Goal: Task Accomplishment & Management: Complete application form

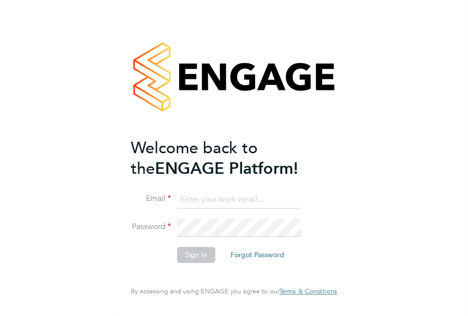
type input "paul.thomas@ngbailey.co.uk"
click at [193, 257] on button "Sign In" at bounding box center [196, 255] width 38 height 16
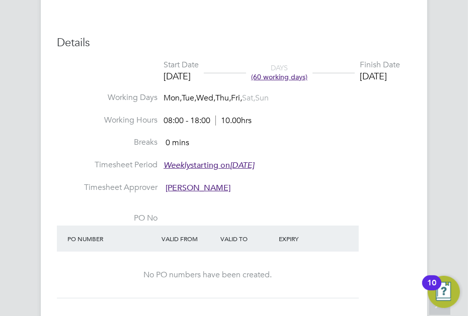
scroll to position [452, 0]
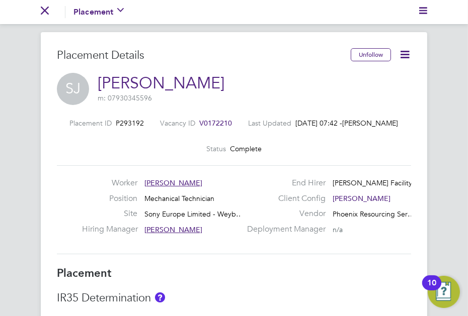
click at [405, 55] on icon at bounding box center [404, 54] width 13 height 13
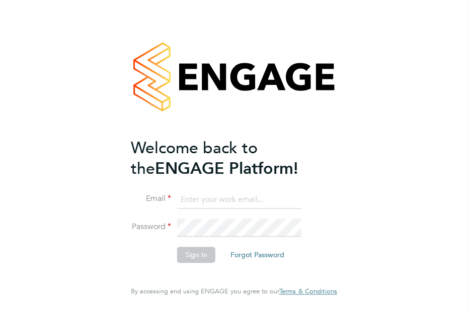
type input "paul.thomas@ngbailey.co.uk"
click at [192, 254] on button "Sign In" at bounding box center [196, 255] width 38 height 16
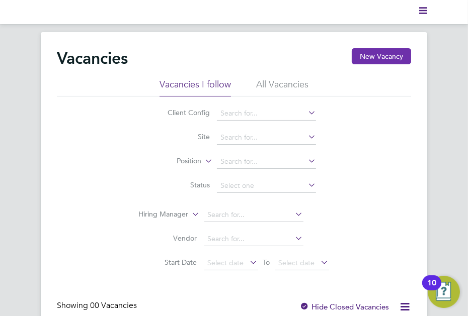
click at [369, 56] on button "New Vacancy" at bounding box center [380, 56] width 59 height 16
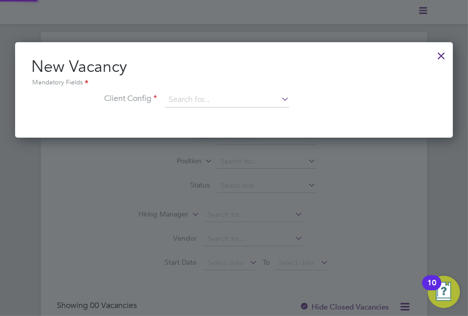
scroll to position [96, 438]
click at [279, 98] on icon at bounding box center [279, 99] width 0 height 14
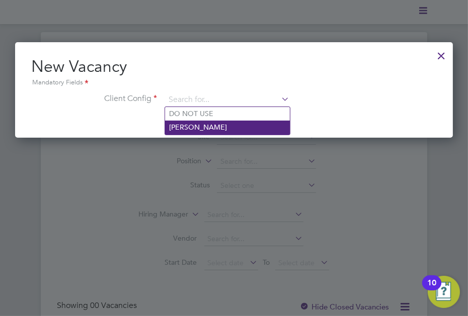
click at [200, 125] on li "[PERSON_NAME]" at bounding box center [227, 128] width 125 height 14
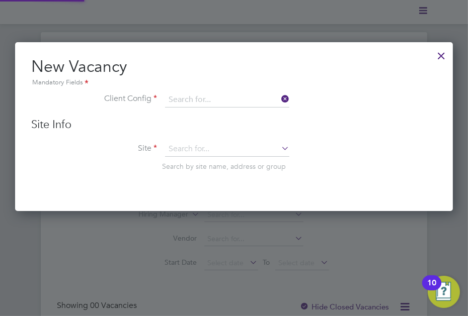
type input "[PERSON_NAME]"
click at [279, 148] on icon at bounding box center [279, 148] width 0 height 14
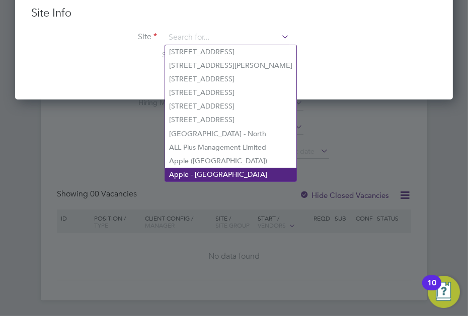
scroll to position [0, 0]
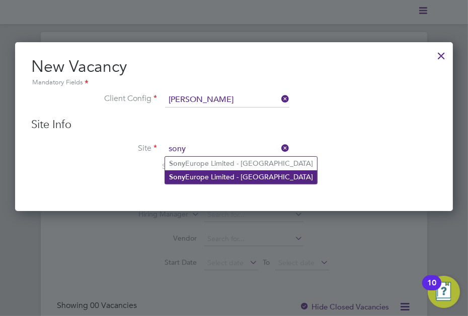
click at [205, 176] on li "Sony Europe Limited - Weybridge" at bounding box center [241, 177] width 152 height 14
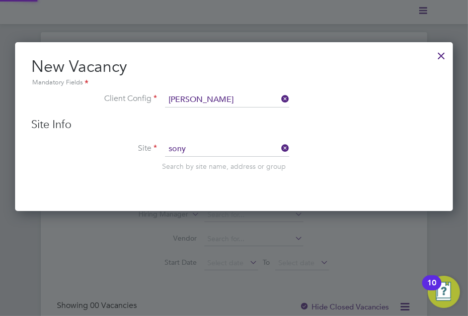
type input "Sony Europe Limited - Weybridge"
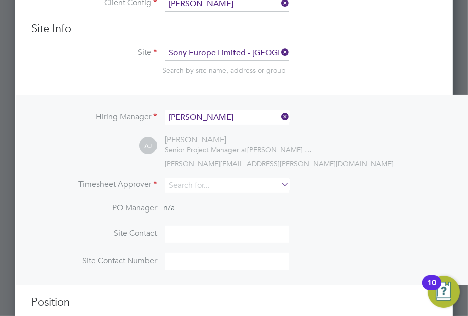
scroll to position [101, 0]
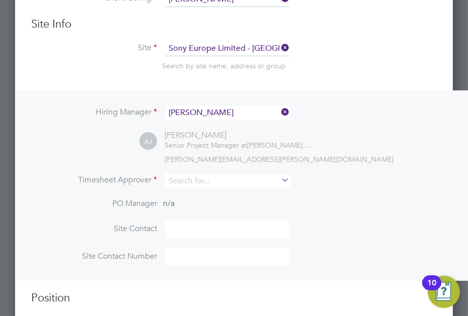
click at [279, 111] on icon at bounding box center [279, 112] width 0 height 14
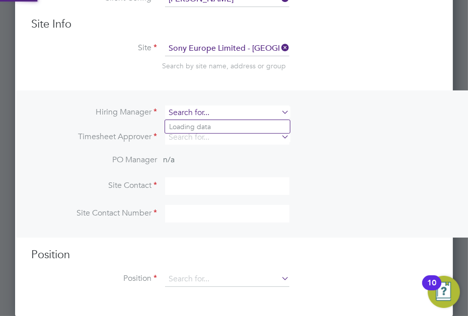
click at [211, 111] on input at bounding box center [227, 113] width 124 height 15
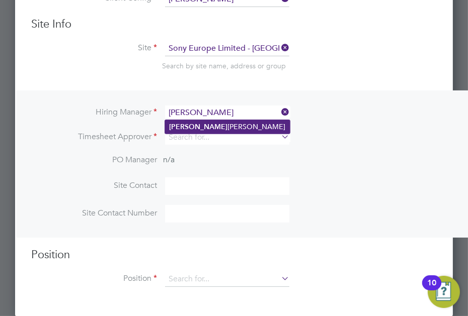
click at [209, 127] on li "Paul Thomas" at bounding box center [227, 127] width 125 height 14
type input "[PERSON_NAME]"
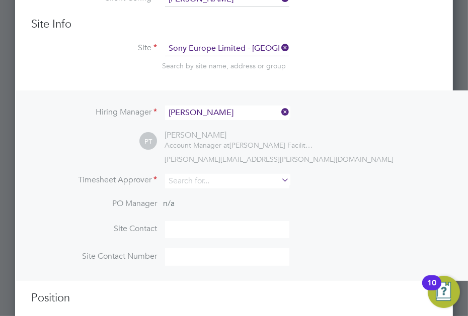
scroll to position [419, 438]
click at [279, 180] on icon at bounding box center [279, 180] width 0 height 14
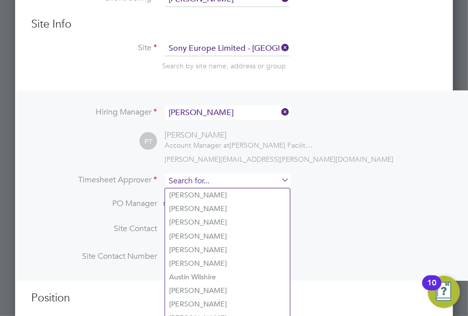
click at [230, 178] on input at bounding box center [227, 181] width 124 height 15
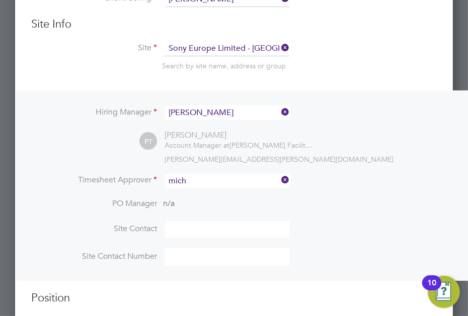
click at [224, 196] on li "Mich ael Spearing" at bounding box center [227, 196] width 125 height 14
type input "[PERSON_NAME]"
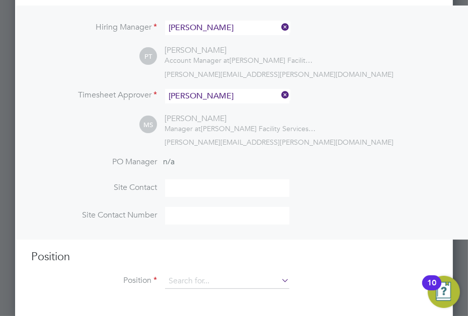
scroll to position [189, 0]
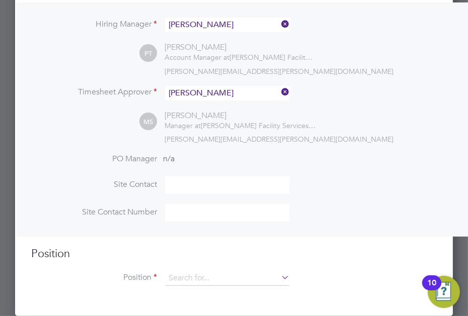
click at [198, 185] on input at bounding box center [227, 185] width 124 height 18
type input "[PERSON_NAME]"
type input "07527647009"
type input "Mechanical Technician"
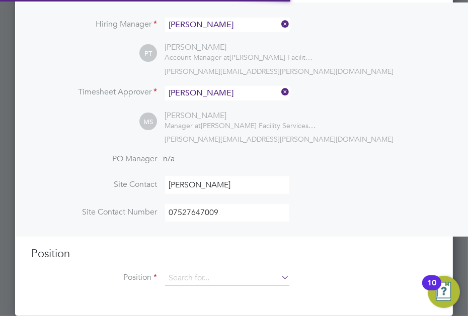
scroll to position [5, 5]
click at [279, 279] on icon at bounding box center [279, 277] width 0 height 14
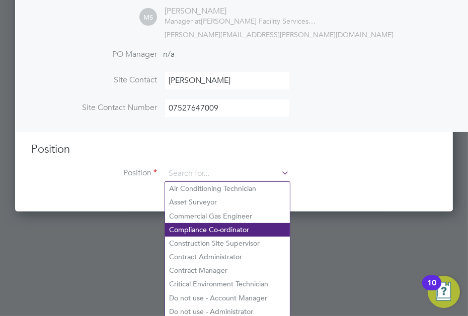
scroll to position [294, 0]
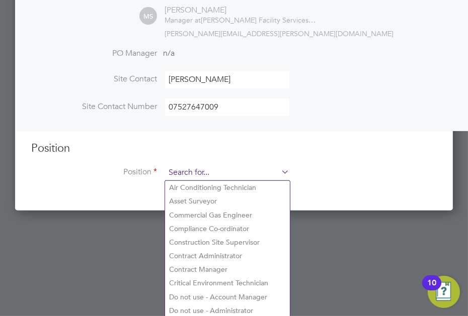
click at [217, 173] on input at bounding box center [227, 172] width 124 height 15
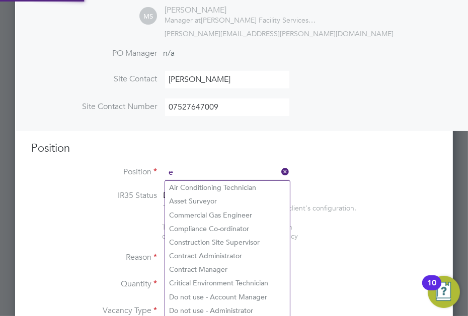
scroll to position [1494, 438]
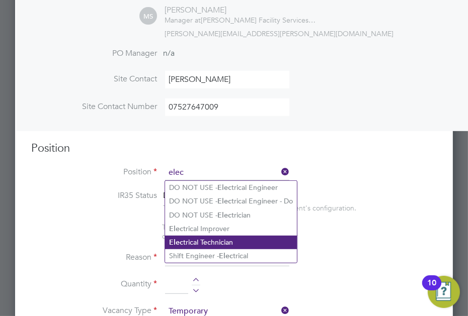
click at [201, 244] on li "Elec trical Technician" at bounding box center [231, 243] width 132 height 14
type input "Electrical Technician"
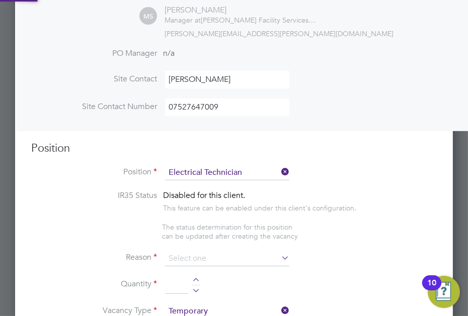
type textarea "**PURPOSE OF ROLE:** **To provide an exceptional high standard of building serv…"
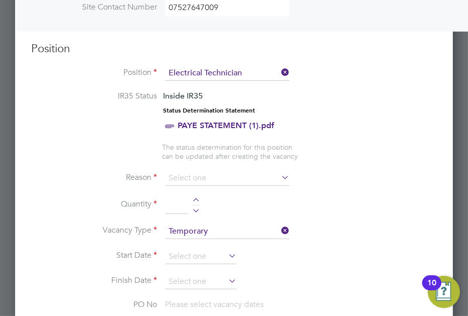
scroll to position [395, 0]
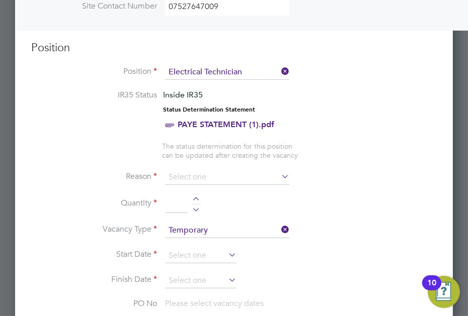
click at [279, 177] on icon at bounding box center [279, 176] width 0 height 14
click at [279, 174] on icon at bounding box center [279, 176] width 0 height 14
click at [185, 174] on input at bounding box center [227, 177] width 124 height 15
click at [196, 242] on li "Temp to Perm" at bounding box center [227, 244] width 125 height 13
type input "Temp to Perm"
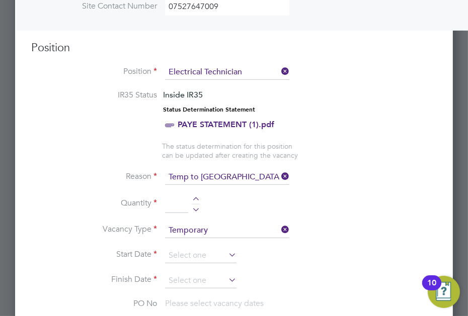
click at [179, 204] on input at bounding box center [176, 204] width 23 height 18
type input "1"
type textarea "**PURPOSE OF ROLE:** **To provide an exceptional high standard of building serv…"
type input "Mechanical"
type input "Need to supply own hand tools"
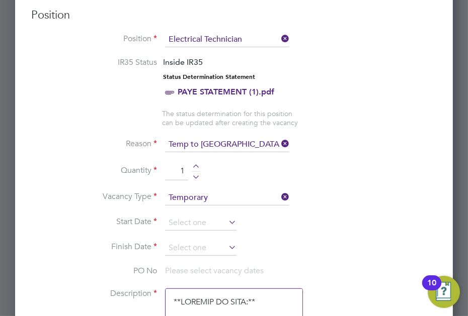
scroll to position [445, 0]
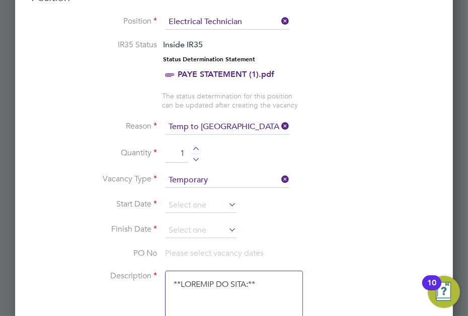
click at [226, 203] on icon at bounding box center [226, 205] width 0 height 14
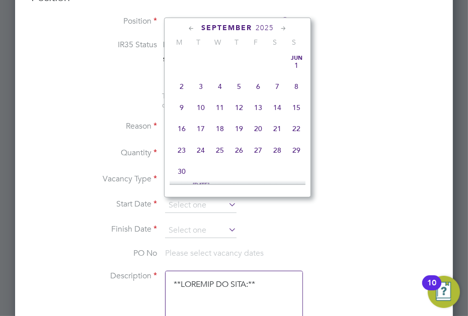
scroll to position [307, 0]
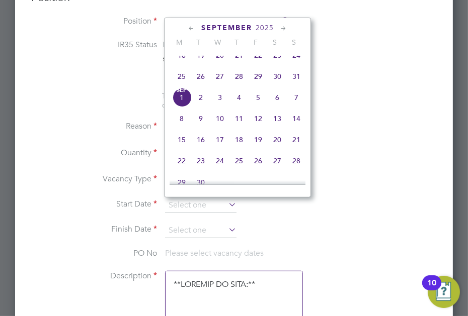
click at [184, 105] on span "Sep 1" at bounding box center [181, 97] width 19 height 19
type input "01 Sep 2025"
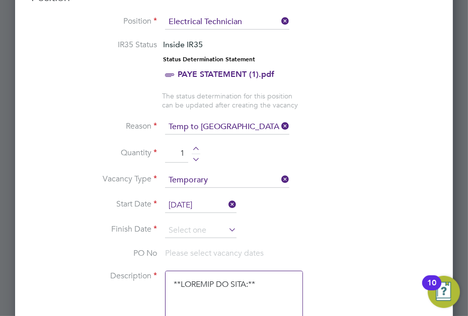
click at [226, 228] on icon at bounding box center [226, 230] width 0 height 14
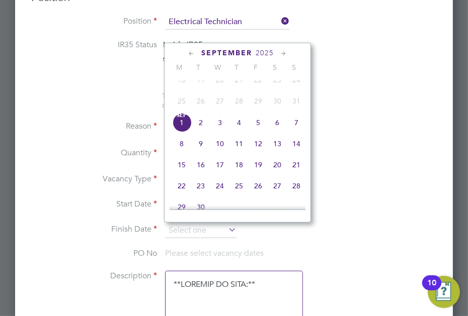
click at [284, 52] on icon at bounding box center [284, 53] width 10 height 11
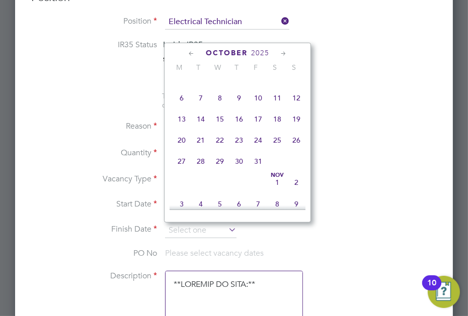
click at [257, 171] on span "31" at bounding box center [257, 161] width 19 height 19
type input "31 Oct 2025"
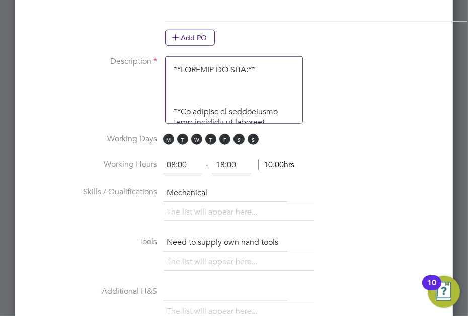
scroll to position [747, 0]
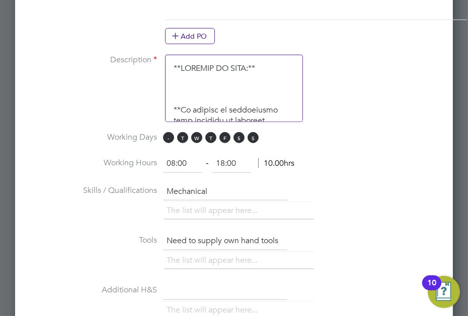
click at [167, 135] on span "M" at bounding box center [168, 137] width 11 height 11
click at [183, 137] on span "T" at bounding box center [182, 137] width 11 height 11
click at [195, 136] on span "W" at bounding box center [196, 137] width 11 height 11
click at [210, 135] on span "T" at bounding box center [210, 137] width 11 height 11
drag, startPoint x: 223, startPoint y: 135, endPoint x: 243, endPoint y: 137, distance: 20.2
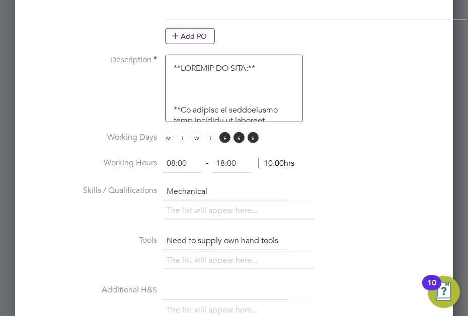
click at [224, 135] on span "F" at bounding box center [224, 137] width 11 height 11
click at [235, 137] on span "S" at bounding box center [238, 137] width 11 height 11
click at [249, 135] on span "S" at bounding box center [252, 137] width 11 height 11
drag, startPoint x: 165, startPoint y: 137, endPoint x: 174, endPoint y: 138, distance: 9.1
click at [165, 137] on span "M" at bounding box center [168, 137] width 11 height 11
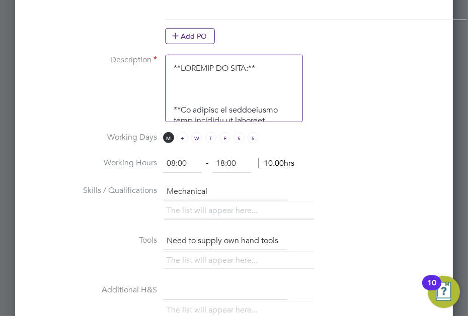
click at [181, 136] on span "T" at bounding box center [182, 137] width 11 height 11
click at [197, 133] on span "W" at bounding box center [196, 137] width 11 height 11
drag, startPoint x: 208, startPoint y: 135, endPoint x: 220, endPoint y: 137, distance: 12.3
click at [209, 135] on span "T" at bounding box center [210, 137] width 11 height 11
click at [223, 135] on span "F" at bounding box center [224, 137] width 11 height 11
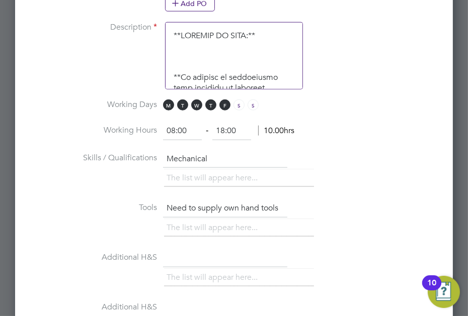
scroll to position [797, 0]
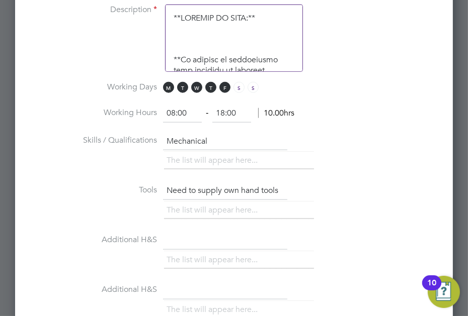
click at [224, 156] on li "The list will appear here..." at bounding box center [213, 161] width 95 height 14
click at [198, 139] on input "Mechanical" at bounding box center [225, 142] width 124 height 18
click at [180, 209] on li "The list will appear here..." at bounding box center [213, 211] width 95 height 14
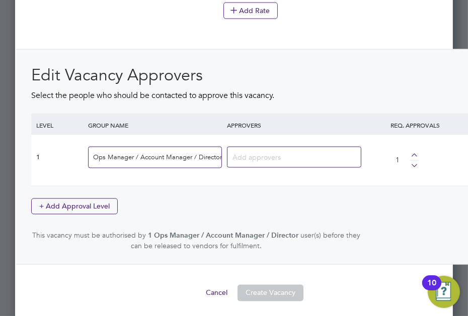
scroll to position [1307, 0]
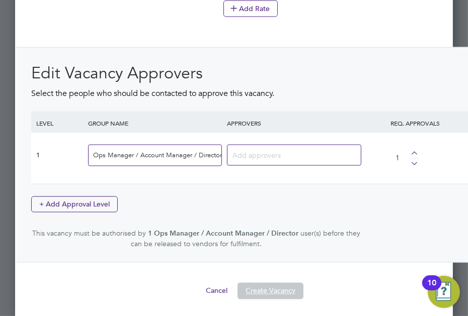
click at [255, 289] on button "Create Vacancy" at bounding box center [270, 291] width 66 height 16
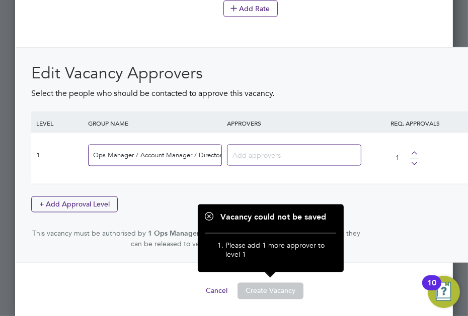
click at [371, 206] on div "Edit Vacancy Approvers Select the people who should be contacted to approve thi…" at bounding box center [250, 156] width 438 height 187
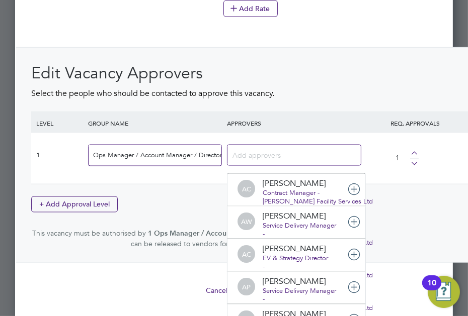
click at [258, 153] on input at bounding box center [263, 154] width 63 height 13
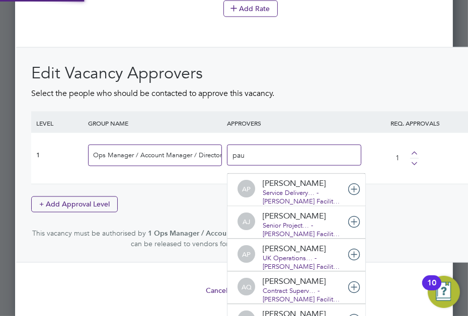
scroll to position [0, 0]
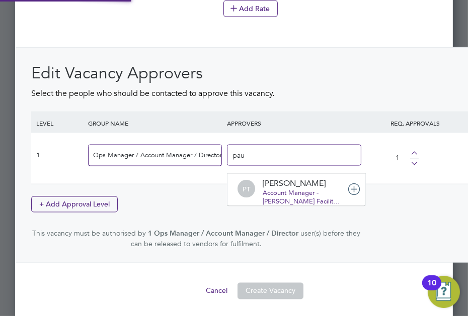
type input "paul"
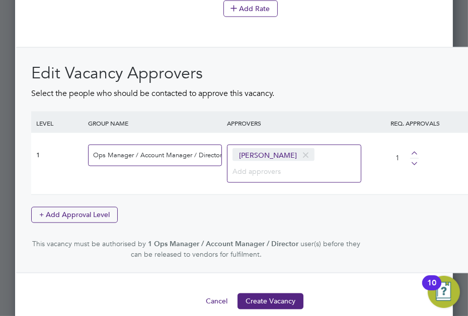
click at [255, 170] on input at bounding box center [263, 171] width 63 height 13
type input "michael spearing"
click at [384, 180] on div "1 Ops Manager / Account Manager / Director Paul Thomas michael spearing 1" at bounding box center [250, 163] width 438 height 61
drag, startPoint x: 290, startPoint y: 168, endPoint x: 231, endPoint y: 146, distance: 63.5
click at [222, 169] on div "1 Ops Manager / Account Manager / Director Paul Thomas michael spearing 1" at bounding box center [250, 163] width 438 height 61
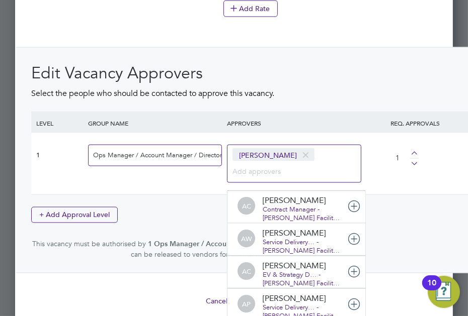
click at [166, 173] on div "1 Ops Manager / Account Manager / Director Paul Thomas AC Aimee Crayton Contrac…" at bounding box center [250, 163] width 438 height 61
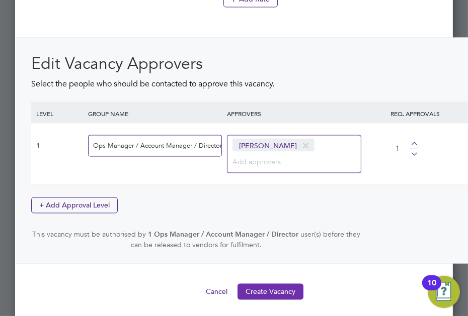
click at [261, 287] on button "Create Vacancy" at bounding box center [270, 292] width 66 height 16
